Goal: Transaction & Acquisition: Subscribe to service/newsletter

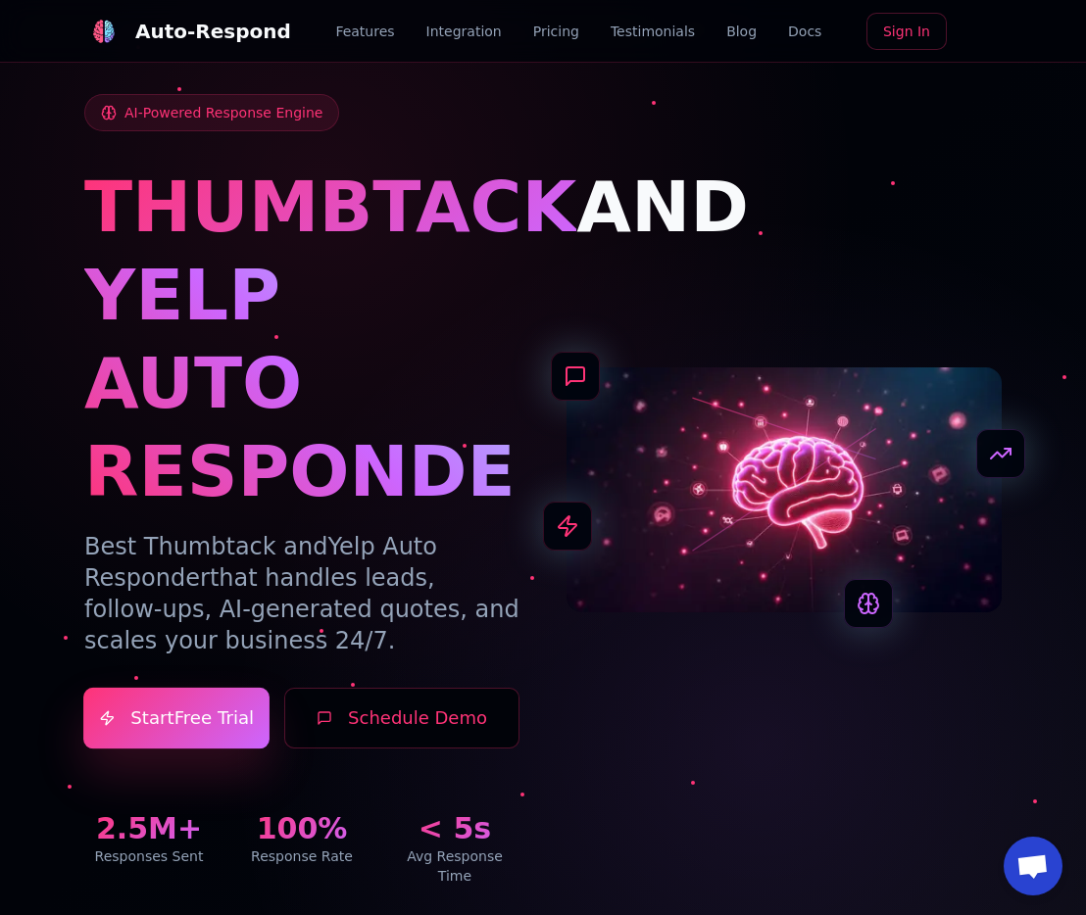
click at [205, 702] on link "Start 7-Days Free Trial" at bounding box center [176, 719] width 186 height 62
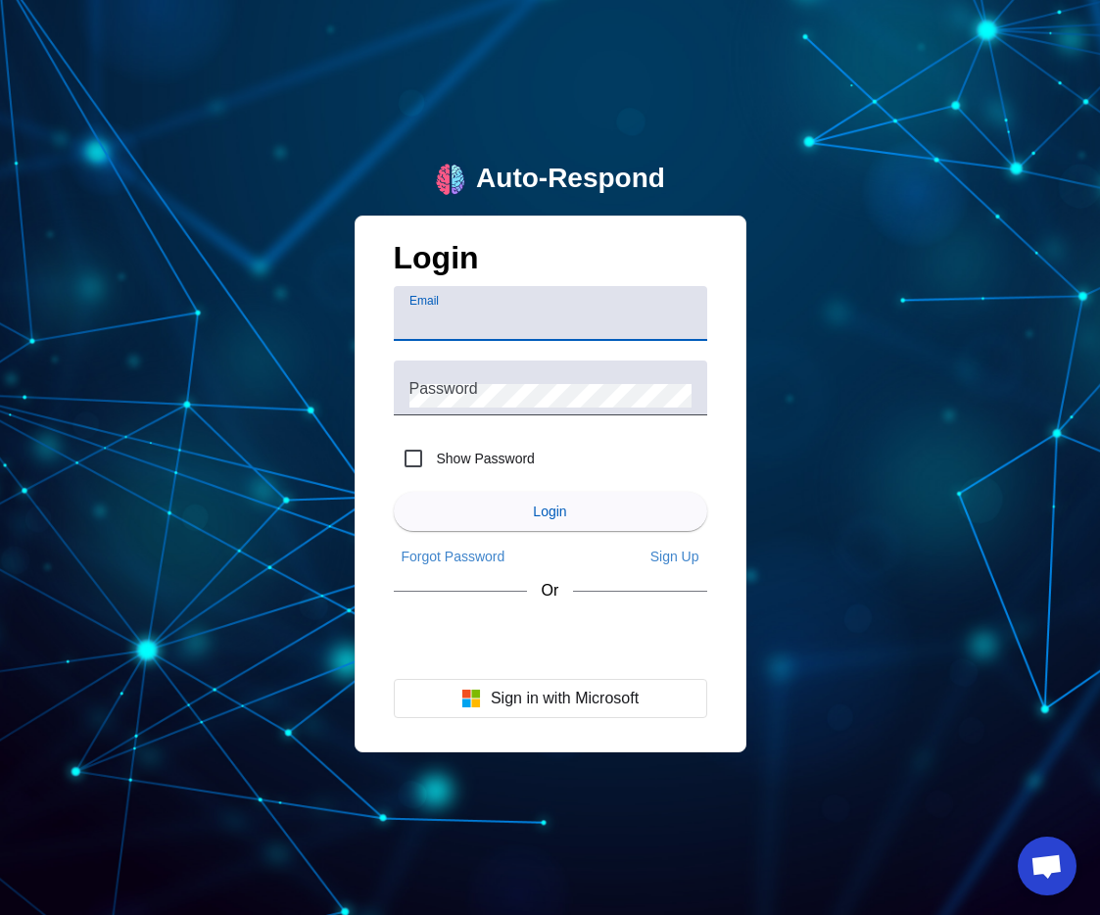
click at [600, 320] on input "Email" at bounding box center [551, 322] width 282 height 24
click at [668, 593] on app-text-divider "Or" at bounding box center [551, 590] width 314 height 37
click at [669, 550] on span "Sign Up" at bounding box center [675, 557] width 49 height 16
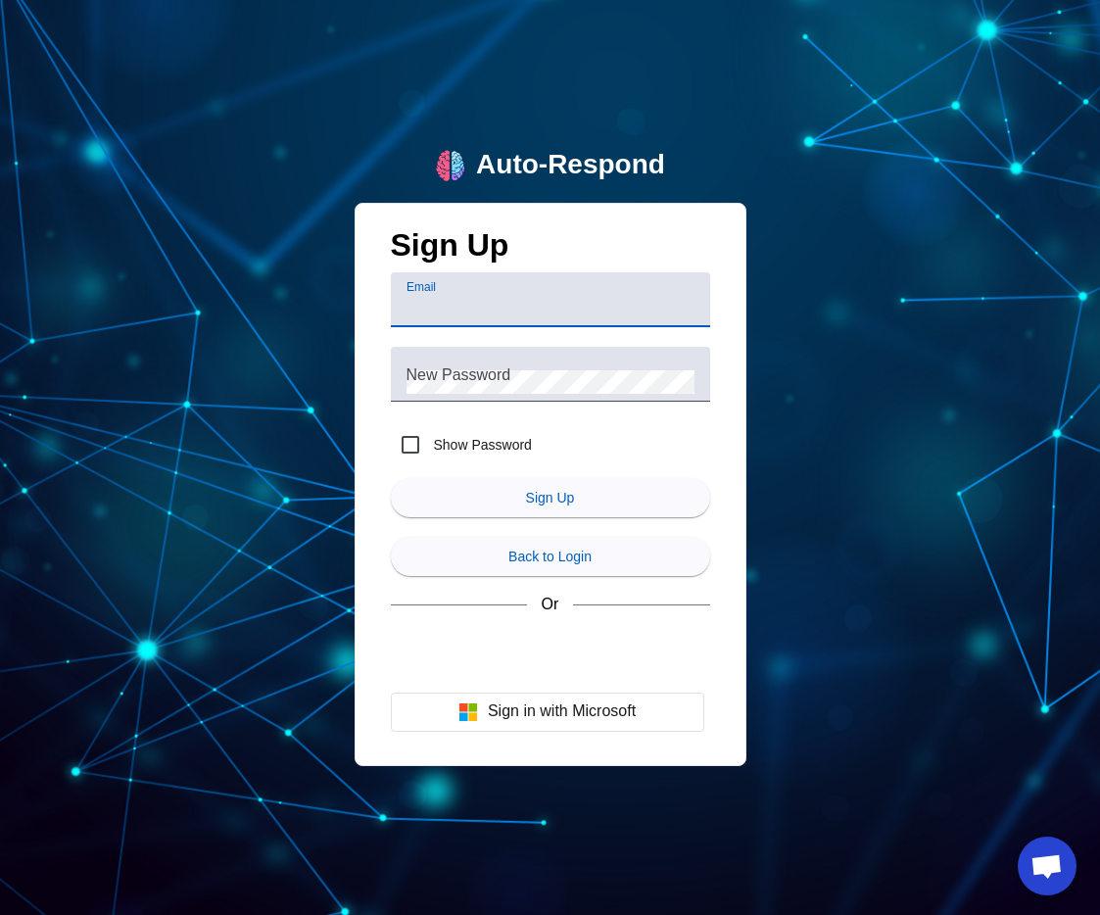
click at [540, 307] on input "Email" at bounding box center [551, 308] width 288 height 24
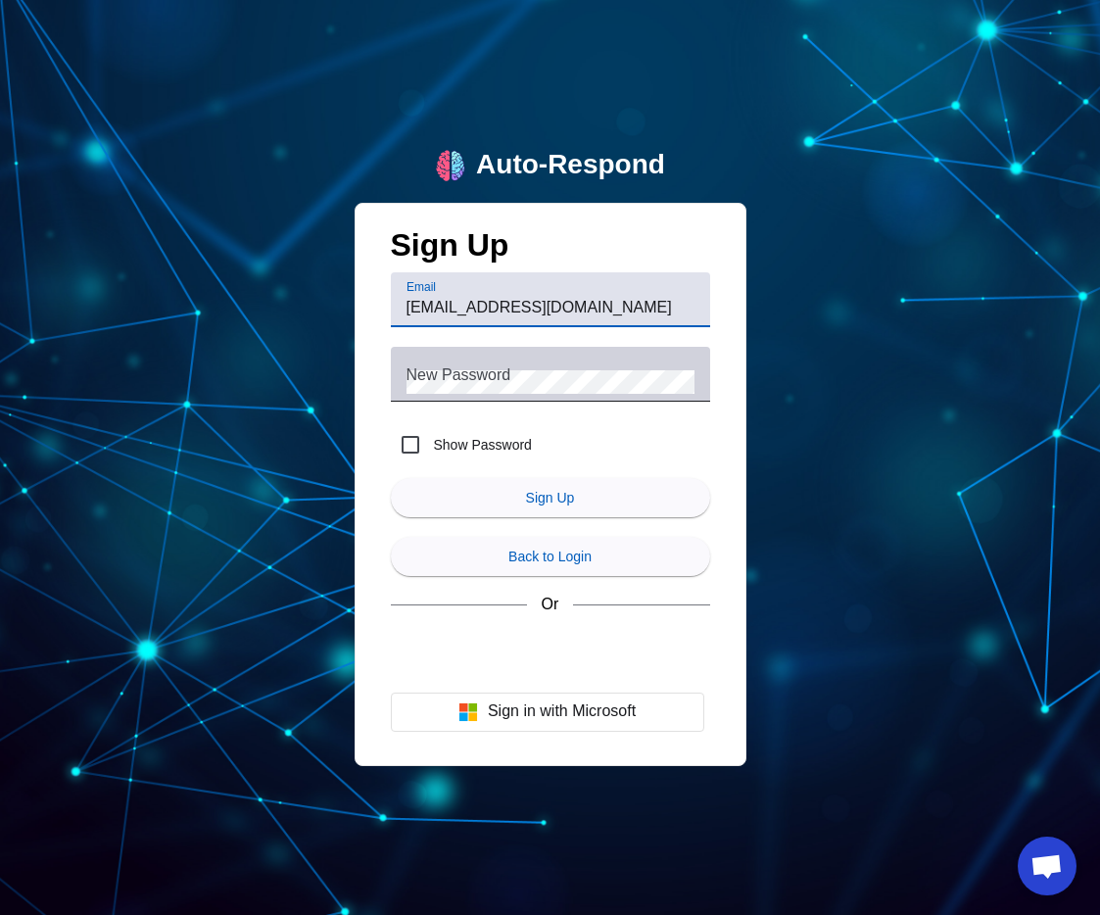
type input "nadzugalex@gmail.com"
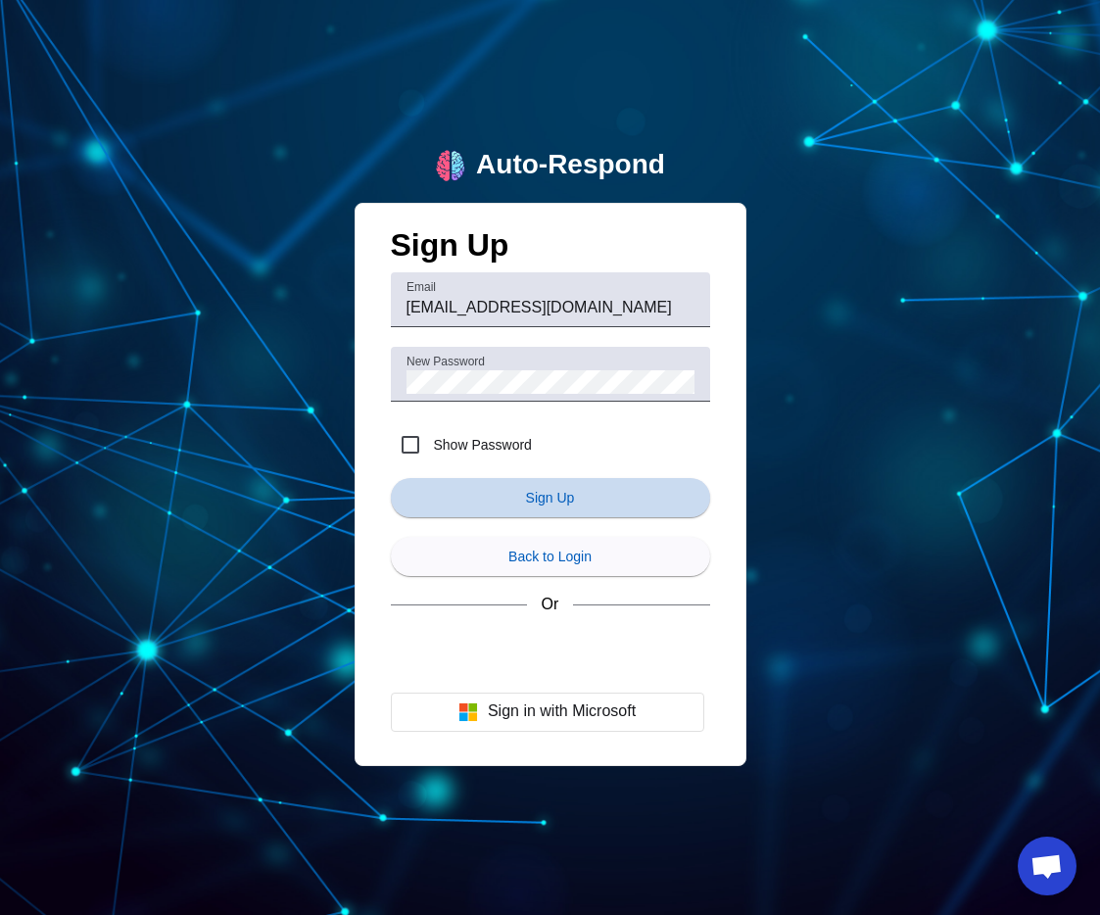
click at [523, 499] on span "submit" at bounding box center [550, 497] width 319 height 47
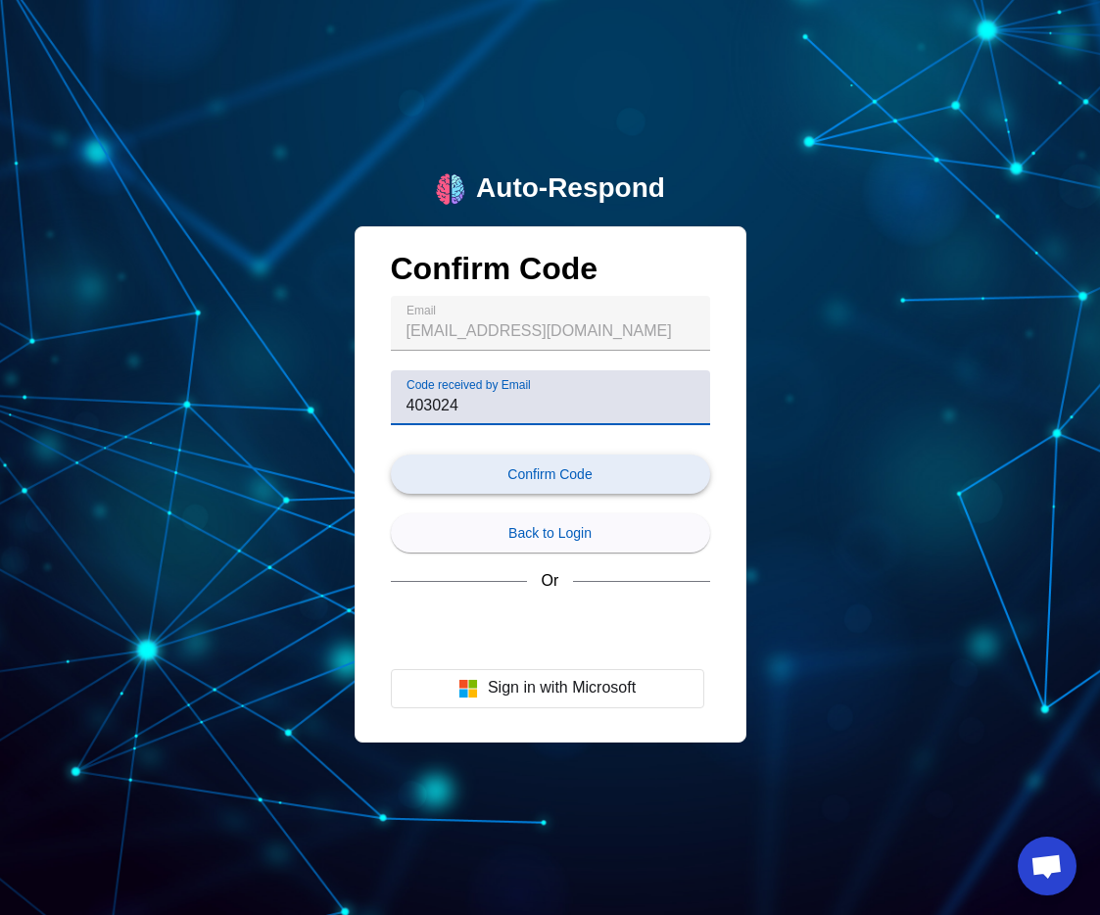
type input "403024"
click at [683, 469] on span "submit" at bounding box center [550, 474] width 319 height 47
